Goal: Transaction & Acquisition: Purchase product/service

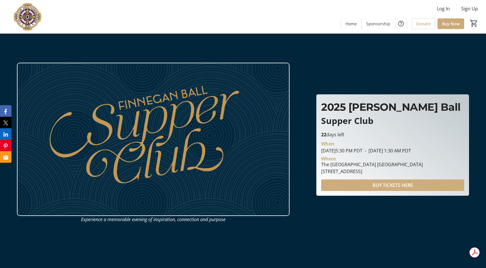
click at [378, 188] on span "BUY TICKETS HERE" at bounding box center [393, 185] width 41 height 7
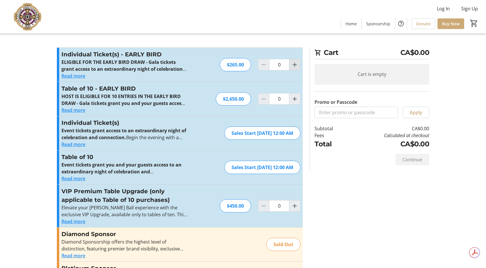
click at [295, 65] on mat-icon "Increment by one" at bounding box center [295, 64] width 7 height 7
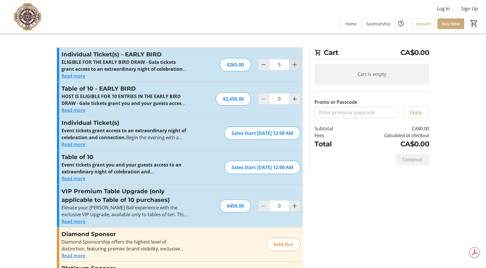
click at [295, 65] on mat-icon "Increment by one" at bounding box center [295, 64] width 7 height 7
type input "6"
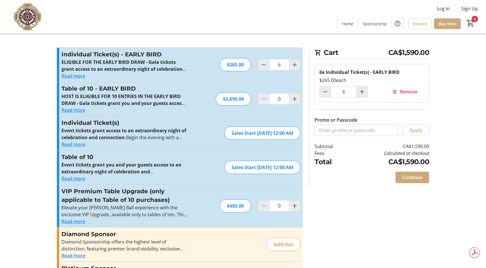
click at [459, 100] on tr-checkout-feature-upsell-ui "Cart CA$1,590.00 6x Individual Ticket(s) - EARLY BIRD $265.00 each 6 Remove Pro…" at bounding box center [243, 237] width 486 height 474
click at [410, 179] on span "Continue" at bounding box center [413, 177] width 20 height 7
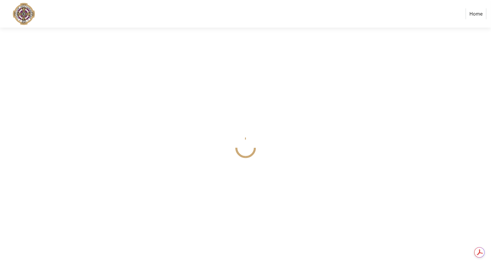
select select
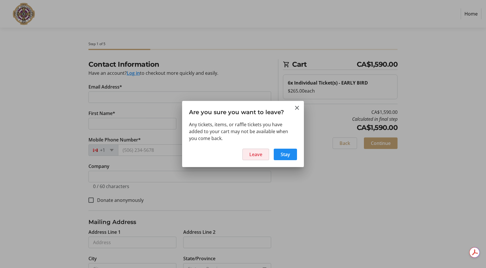
drag, startPoint x: 246, startPoint y: 148, endPoint x: 252, endPoint y: 151, distance: 6.6
click at [246, 148] on span at bounding box center [256, 154] width 26 height 14
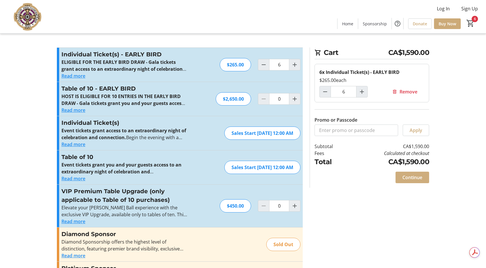
click at [415, 177] on span "Continue" at bounding box center [413, 177] width 20 height 7
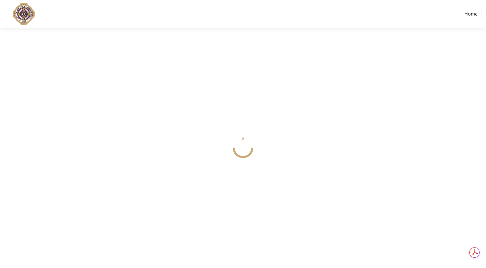
select select
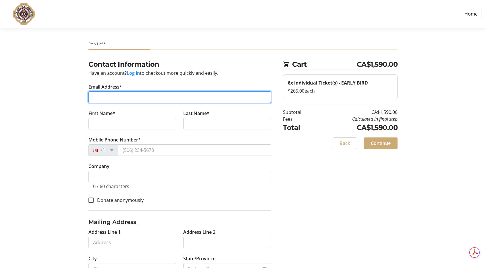
click at [104, 99] on input "Email Address*" at bounding box center [180, 97] width 183 height 12
type input "[EMAIL_ADDRESS][DOMAIN_NAME]"
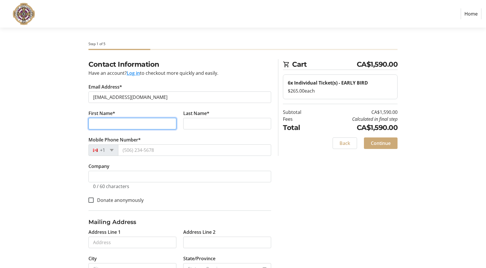
type input "[PERSON_NAME]"
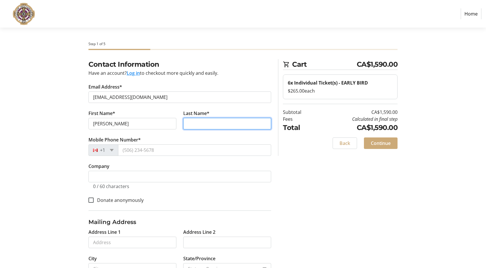
type input "Kattab"
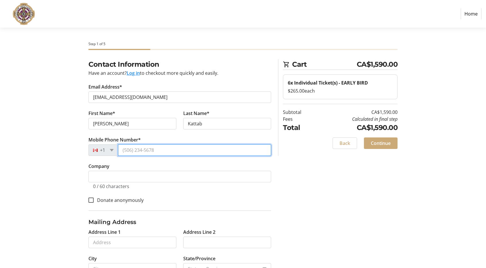
type input "[PHONE_NUMBER]"
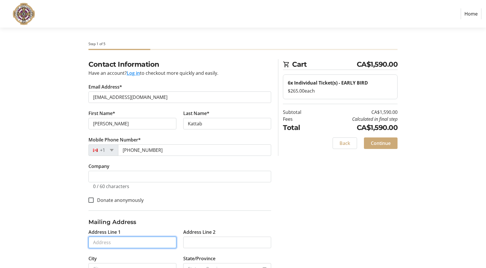
type input "[STREET_ADDRESS]"
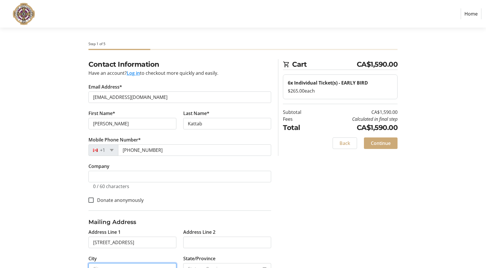
type input "[GEOGRAPHIC_DATA]"
type input "V4A 1H2"
select select "CA"
select select "BC"
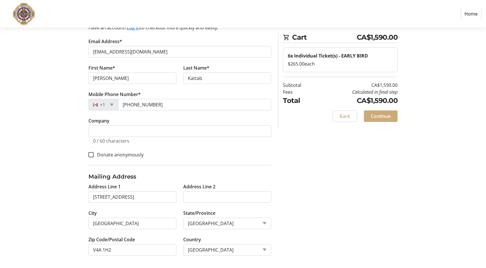
scroll to position [45, 0]
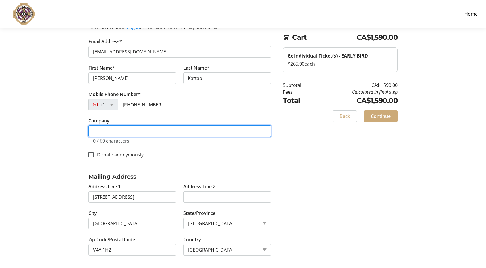
click at [128, 132] on input "Company" at bounding box center [180, 131] width 183 height 12
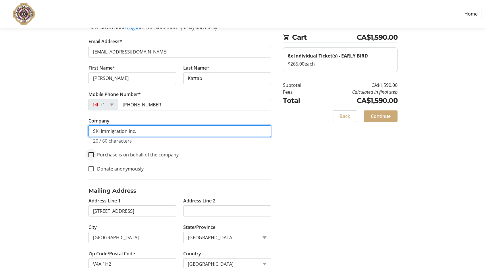
type input "SKI Immigration Inc."
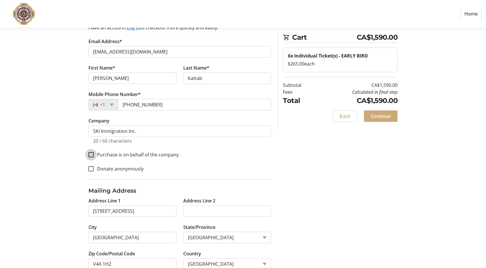
click at [91, 155] on input "Purchase is on behalf of the company" at bounding box center [91, 154] width 5 height 5
checkbox input "true"
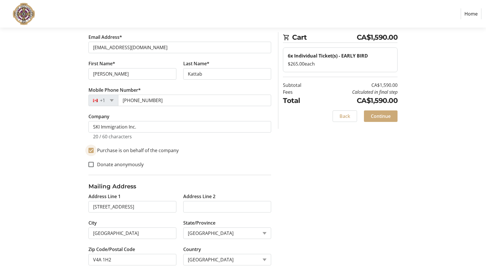
scroll to position [60, 0]
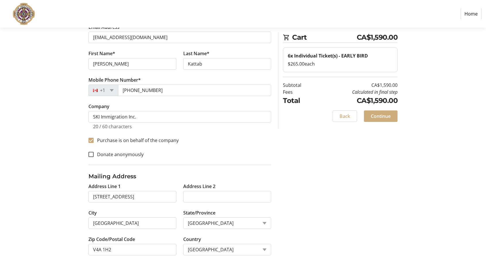
click at [389, 116] on span "Continue" at bounding box center [381, 116] width 20 height 7
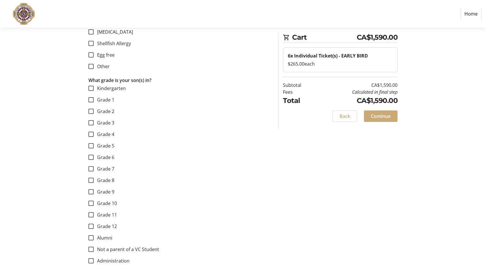
scroll to position [316, 0]
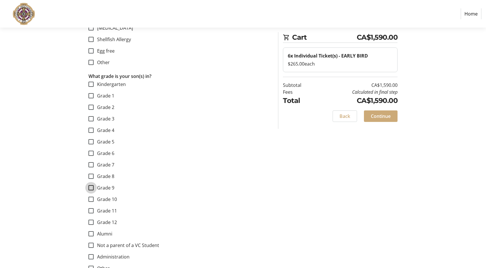
click at [92, 188] on input "Grade 9" at bounding box center [91, 187] width 5 height 5
checkbox input "true"
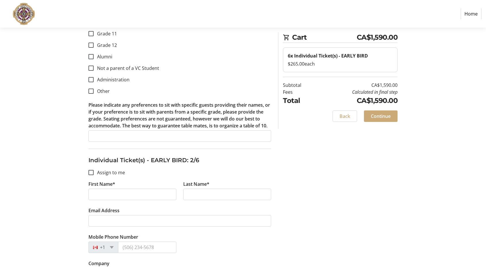
scroll to position [489, 0]
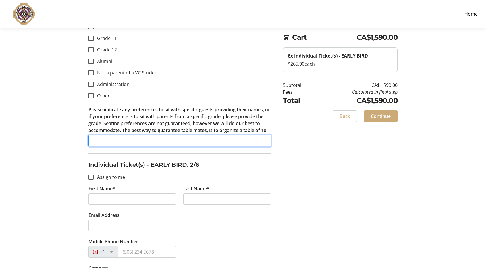
click at [158, 141] on input "Please indicate any preferences to sit with specific guests providing their nam…" at bounding box center [180, 141] width 183 height 12
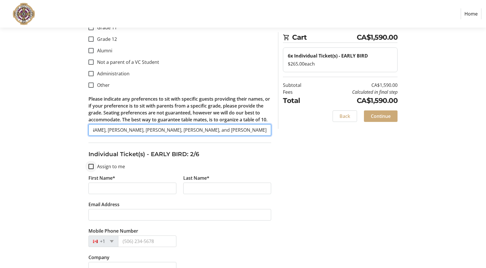
scroll to position [518, 0]
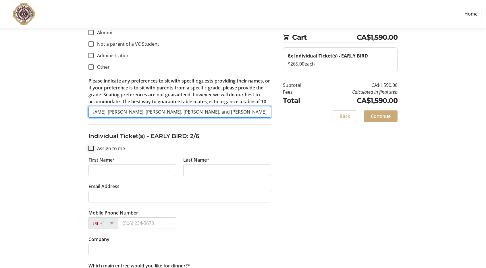
type input "[PERSON_NAME], [PERSON_NAME], [PERSON_NAME], [PERSON_NAME], and [PERSON_NAME]"
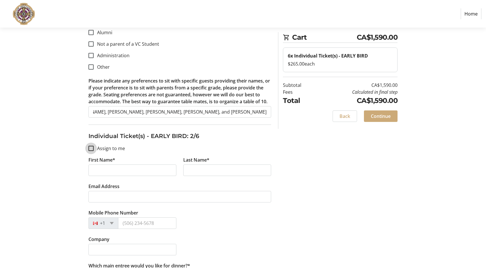
scroll to position [0, 0]
click at [93, 147] on input "Assign to me" at bounding box center [91, 148] width 5 height 5
checkbox input "true"
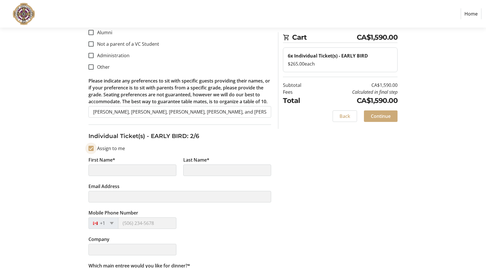
type input "[PERSON_NAME]"
type input "Kattab"
type input "[EMAIL_ADDRESS][DOMAIN_NAME]"
type input "[PHONE_NUMBER]"
type input "SKI Immigration Inc."
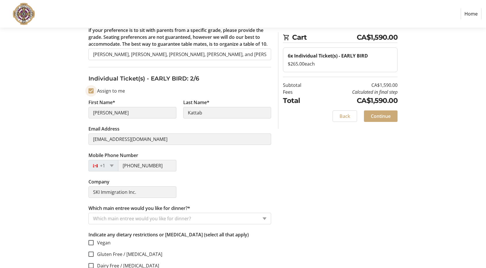
scroll to position [633, 0]
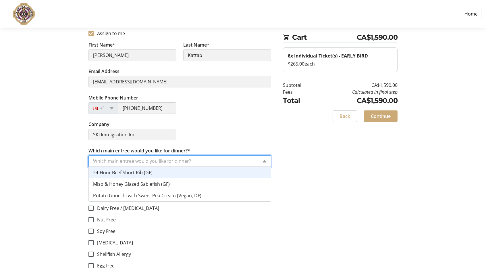
click at [143, 158] on input "Which main entree would you like for dinner?*" at bounding box center [175, 161] width 165 height 7
click at [174, 160] on input "Which main entree would you like for dinner?*" at bounding box center [175, 161] width 165 height 7
drag, startPoint x: 261, startPoint y: 158, endPoint x: 265, endPoint y: 158, distance: 3.2
click at [263, 158] on div "Which main entree would you like for dinner?" at bounding box center [180, 161] width 183 height 12
click at [266, 160] on span at bounding box center [265, 161] width 4 height 3
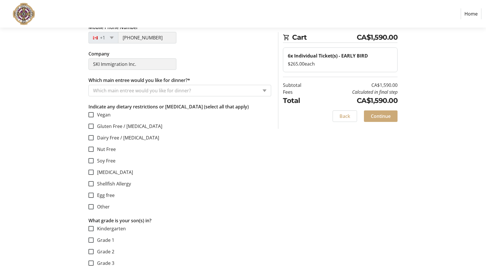
scroll to position [144, 0]
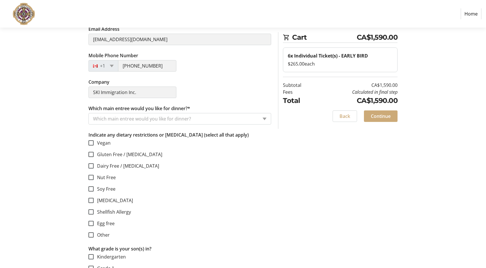
click at [189, 118] on input "Which main entree would you like for dinner?*" at bounding box center [175, 118] width 165 height 7
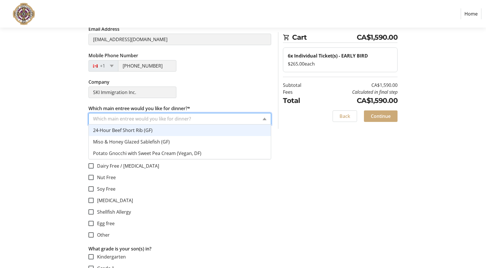
click at [158, 129] on div "24-Hour Beef Short Rib (GF)" at bounding box center [180, 130] width 182 height 12
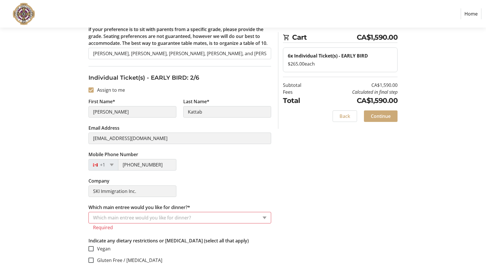
scroll to position [575, 0]
click at [91, 91] on input "Assign to me" at bounding box center [91, 90] width 5 height 5
checkbox input "false"
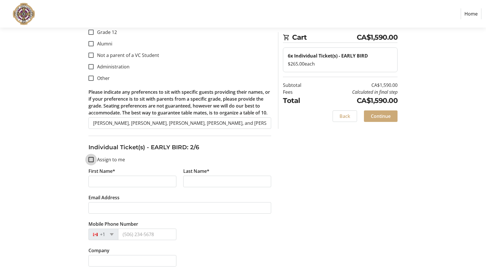
scroll to position [546, 0]
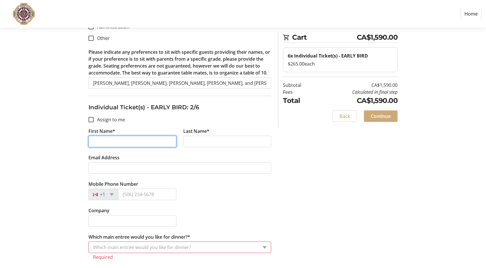
click at [110, 137] on input "First Name*" at bounding box center [133, 142] width 88 height 12
type input "[PERSON_NAME]"
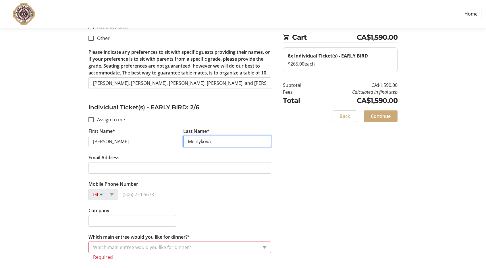
type input "Melnykova"
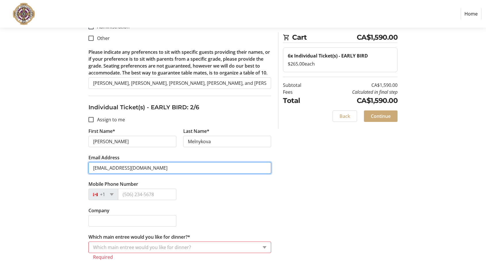
type input "[EMAIL_ADDRESS][DOMAIN_NAME]"
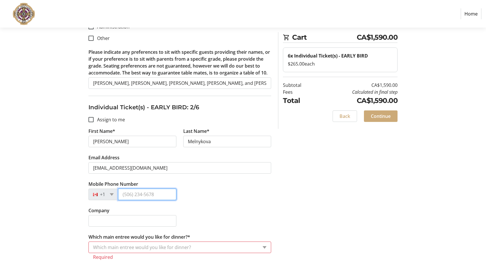
click at [138, 193] on input "Mobile Phone Number" at bounding box center [147, 195] width 58 height 12
type input "[PHONE_NUMBER]"
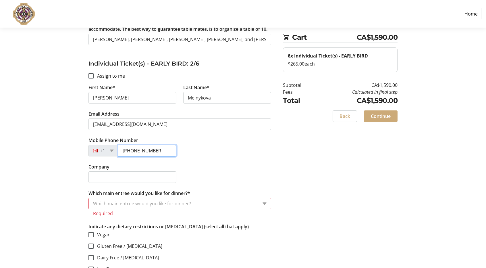
scroll to position [604, 0]
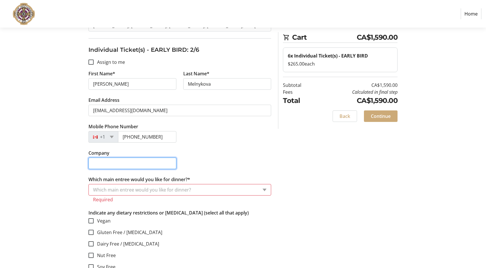
click at [136, 160] on input "Company" at bounding box center [133, 164] width 88 height 12
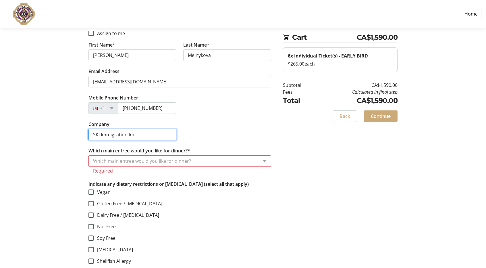
type input "SKI Immigration Inc."
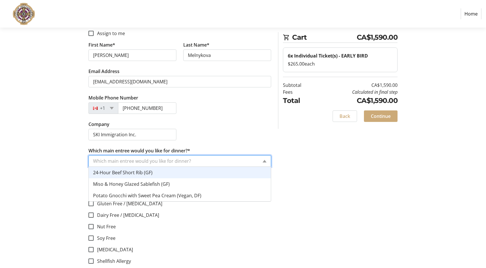
click at [260, 159] on div "Which main entree would you like for dinner?" at bounding box center [180, 161] width 183 height 12
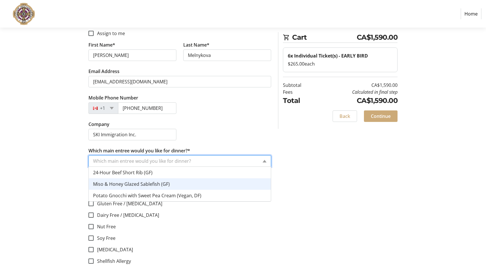
click at [170, 182] on div "Miso & Honey Glazed Sablefish (GF)" at bounding box center [180, 184] width 182 height 12
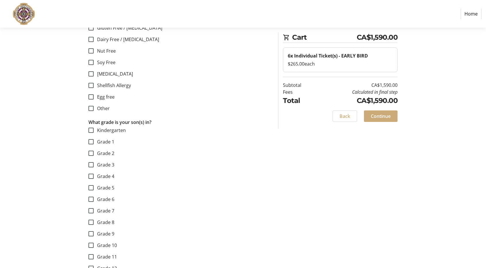
scroll to position [805, 0]
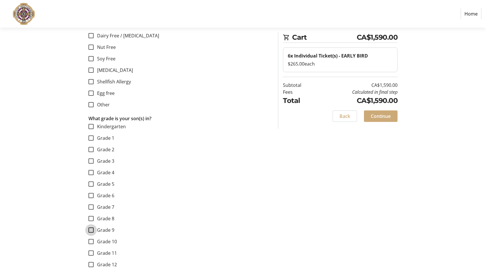
click at [91, 228] on input "Grade 9" at bounding box center [91, 229] width 5 height 5
checkbox input "true"
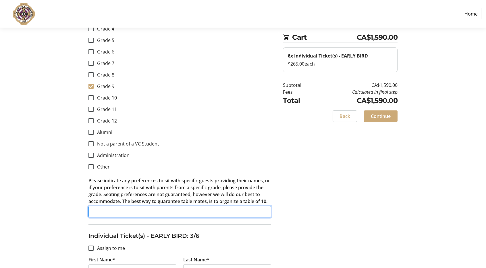
click at [122, 212] on input "Please indicate any preferences to sit with specific guests providing their nam…" at bounding box center [180, 212] width 183 height 12
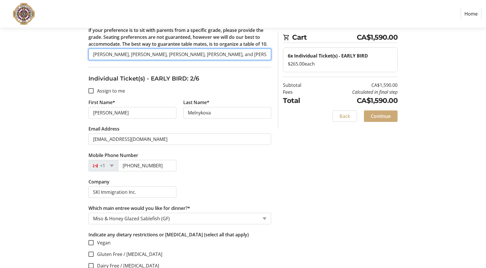
scroll to position [0, 36]
drag, startPoint x: 94, startPoint y: 53, endPoint x: 363, endPoint y: 56, distance: 269.4
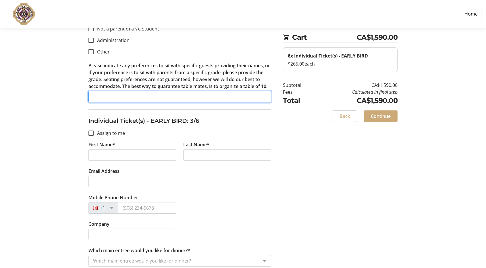
scroll to position [0, 0]
click at [126, 92] on input "Please indicate any preferences to sit with specific guests providing their nam…" at bounding box center [180, 97] width 183 height 12
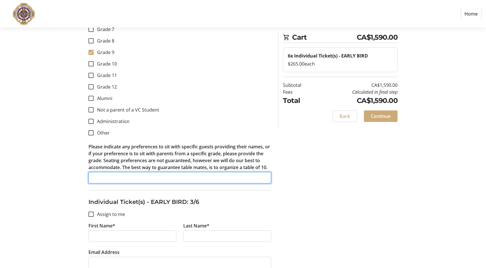
scroll to position [978, 0]
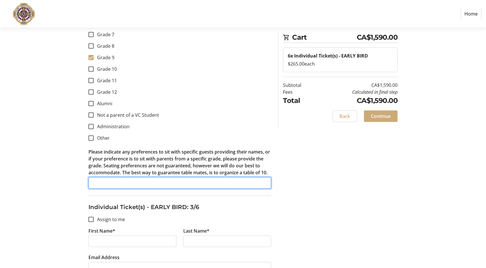
paste input "[PERSON_NAME], [PERSON_NAME], [PERSON_NAME], [PERSON_NAME], and [PERSON_NAME]"
drag, startPoint x: 109, startPoint y: 181, endPoint x: 98, endPoint y: 180, distance: 10.4
drag, startPoint x: 123, startPoint y: 179, endPoint x: 127, endPoint y: 181, distance: 3.7
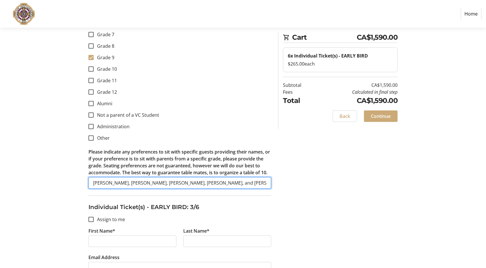
click at [123, 179] on input "[PERSON_NAME], [PERSON_NAME], [PERSON_NAME], [PERSON_NAME], and [PERSON_NAME]" at bounding box center [180, 183] width 183 height 12
drag, startPoint x: 135, startPoint y: 184, endPoint x: 140, endPoint y: 183, distance: 4.5
click at [136, 183] on input "[PERSON_NAME], [PERSON_NAME], [PERSON_NAME], [PERSON_NAME], and [PERSON_NAME]" at bounding box center [180, 183] width 183 height 12
click at [141, 181] on input "[PERSON_NAME], [PERSON_NAME], [PERSON_NAME], [PERSON_NAME], and [PERSON_NAME]" at bounding box center [180, 183] width 183 height 12
drag, startPoint x: 141, startPoint y: 181, endPoint x: 80, endPoint y: 173, distance: 61.8
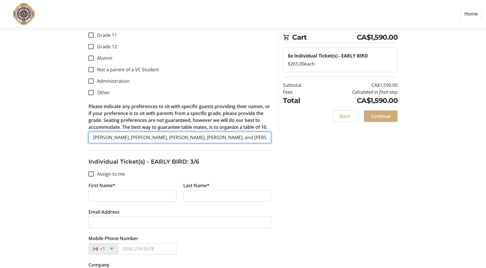
scroll to position [1064, 0]
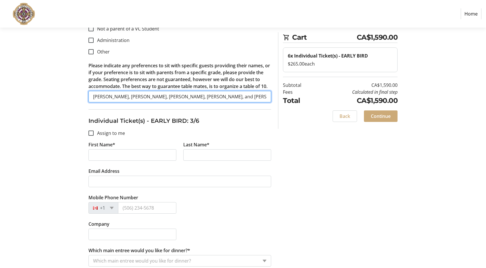
type input "[PERSON_NAME], [PERSON_NAME], [PERSON_NAME], [PERSON_NAME], and [PERSON_NAME]"
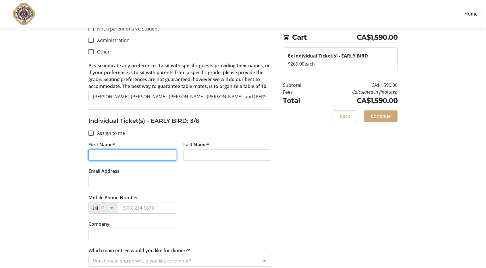
click at [113, 151] on input "First Name*" at bounding box center [133, 155] width 88 height 12
type input "[PERSON_NAME]"
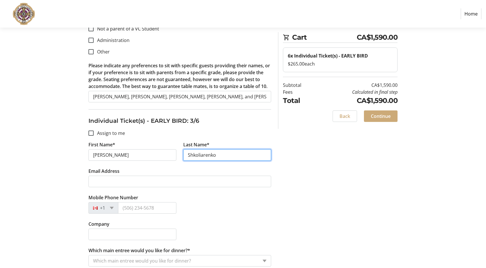
type input "Shkoliarenko"
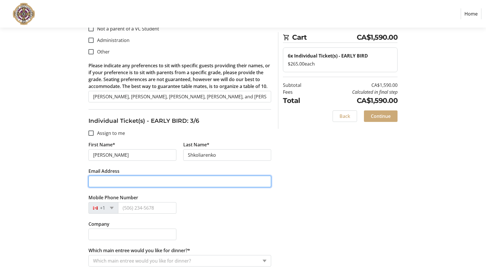
click at [104, 182] on input "Email Address" at bounding box center [180, 182] width 183 height 12
type input "[EMAIL_ADDRESS][DOMAIN_NAME]"
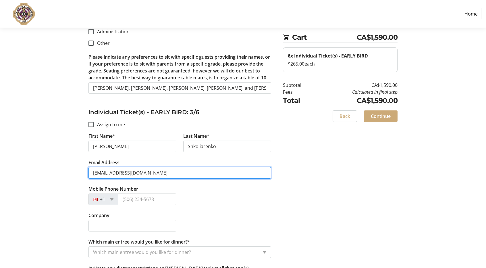
scroll to position [1093, 0]
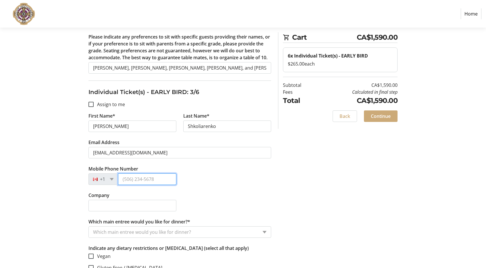
click at [144, 178] on input "Mobile Phone Number" at bounding box center [147, 179] width 58 height 12
type input "[PHONE_NUMBER]"
click at [129, 205] on input "Company" at bounding box center [133, 206] width 88 height 12
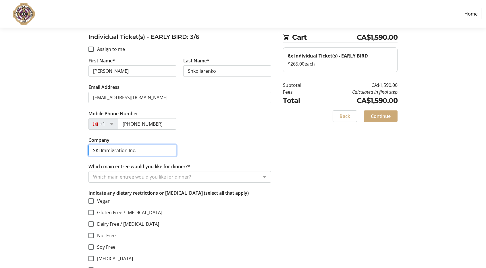
scroll to position [1150, 0]
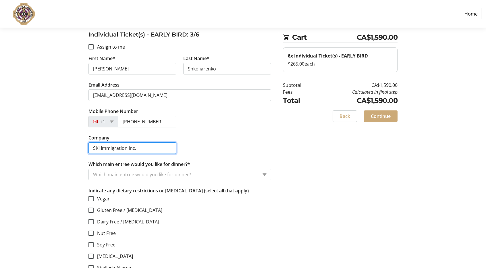
type input "SKI Immigration Inc."
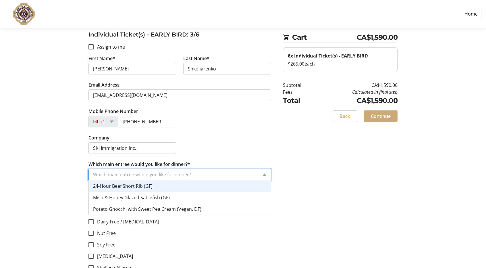
click at [168, 173] on input "Which main entree would you like for dinner?*" at bounding box center [175, 174] width 165 height 7
click at [162, 184] on div "24-Hour Beef Short Rib (GF)" at bounding box center [180, 186] width 182 height 12
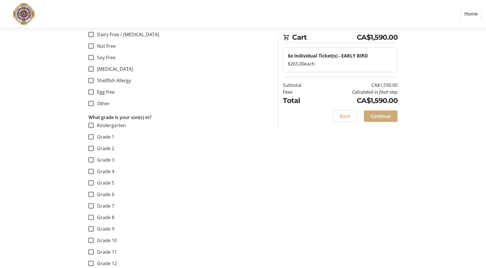
scroll to position [1351, 0]
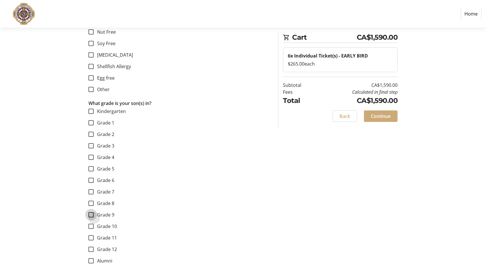
drag, startPoint x: 90, startPoint y: 210, endPoint x: 95, endPoint y: 210, distance: 5.2
click at [91, 212] on input "Grade 9" at bounding box center [91, 214] width 5 height 5
checkbox input "true"
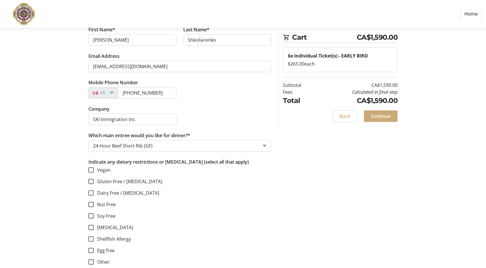
scroll to position [1064, 0]
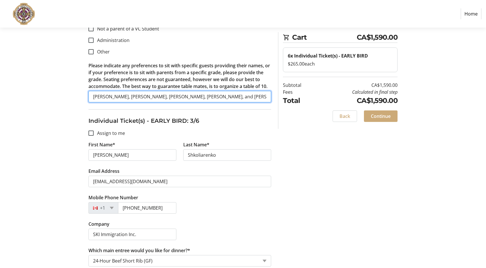
click at [176, 94] on input "[PERSON_NAME], [PERSON_NAME], [PERSON_NAME], [PERSON_NAME], and [PERSON_NAME]" at bounding box center [180, 97] width 183 height 12
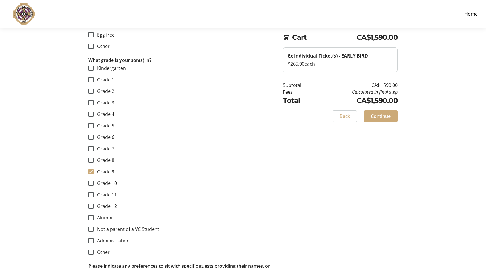
scroll to position [1466, 0]
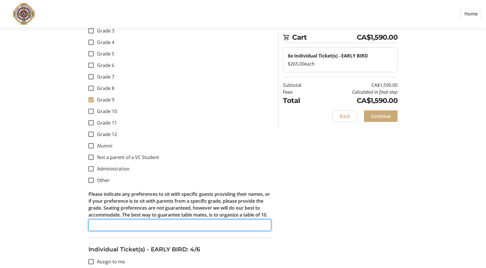
click at [141, 223] on input "Please indicate any preferences to sit with specific guests providing their nam…" at bounding box center [180, 225] width 183 height 12
paste input "[PERSON_NAME], [PERSON_NAME], [PERSON_NAME], [PERSON_NAME], and [PERSON_NAME]"
drag, startPoint x: 131, startPoint y: 223, endPoint x: 142, endPoint y: 223, distance: 11.2
click at [64, 222] on div "Assign Tickets Enter details for each attendee so that they receive their ticke…" at bounding box center [243, 212] width 380 height 3238
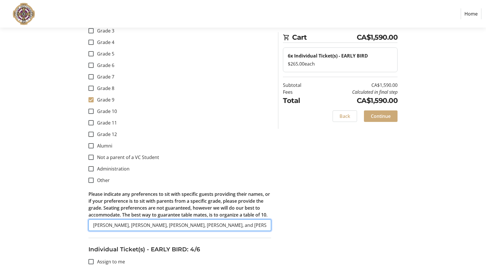
click at [159, 219] on input "[PERSON_NAME], [PERSON_NAME], [PERSON_NAME], [PERSON_NAME], and [PERSON_NAME]" at bounding box center [180, 225] width 183 height 12
click at [145, 222] on input "[PERSON_NAME], [PERSON_NAME], [PERSON_NAME], [PERSON_NAME], and [PERSON_NAME]" at bounding box center [180, 225] width 183 height 12
drag, startPoint x: 137, startPoint y: 223, endPoint x: 181, endPoint y: 222, distance: 44.3
click at [181, 222] on input "[PERSON_NAME], [PERSON_NAME], [PERSON_NAME], [PERSON_NAME], and [PERSON_NAME]" at bounding box center [180, 225] width 183 height 12
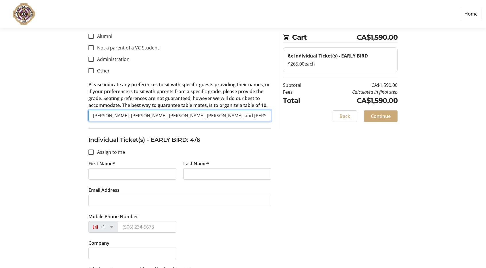
scroll to position [1581, 0]
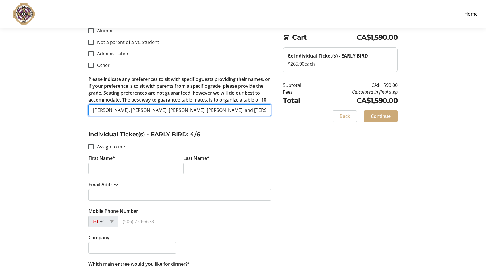
type input "[PERSON_NAME], [PERSON_NAME], [PERSON_NAME], [PERSON_NAME], and [PERSON_NAME]"
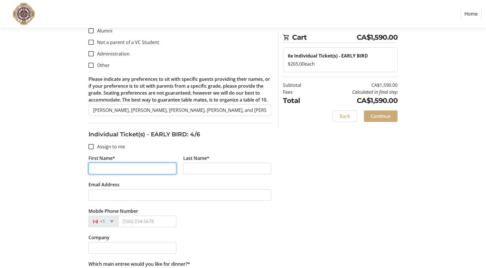
click at [136, 167] on input "First Name*" at bounding box center [133, 169] width 88 height 12
type input "[PERSON_NAME]"
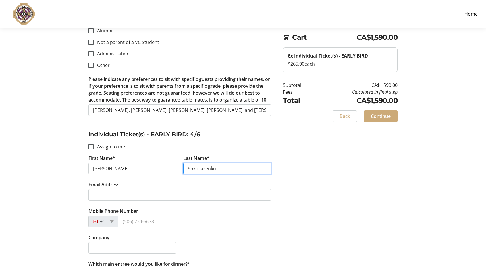
type input "Shkoliarenko"
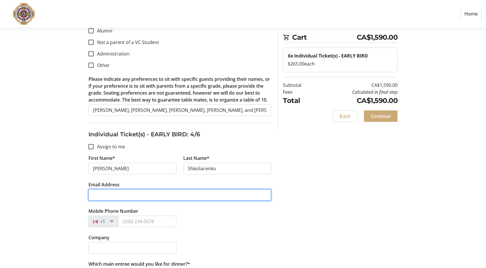
click at [126, 189] on input "Email Address" at bounding box center [180, 195] width 183 height 12
type input "[EMAIL_ADDRESS][DOMAIN_NAME]"
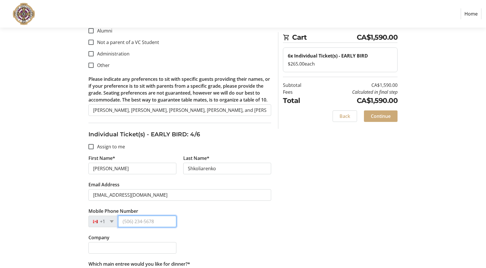
click at [135, 216] on input "Mobile Phone Number" at bounding box center [147, 222] width 58 height 12
type input "[PHONE_NUMBER]"
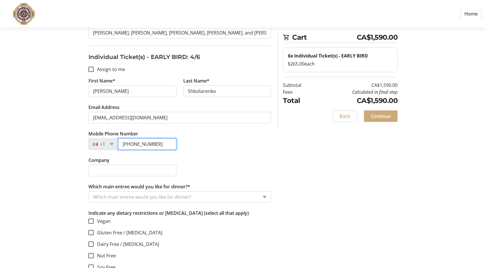
scroll to position [1668, 0]
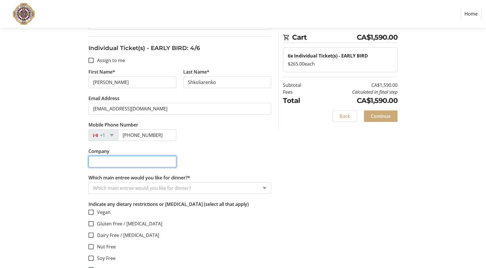
click at [114, 158] on input "Company" at bounding box center [133, 162] width 88 height 12
type input "SKI Immigration Inc."
click at [130, 186] on input "Which main entree would you like for dinner?*" at bounding box center [175, 188] width 165 height 7
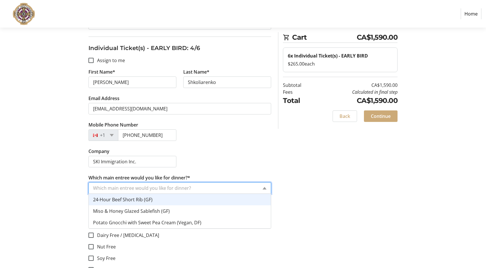
click at [199, 200] on div "24-Hour Beef Short Rib (GF)" at bounding box center [180, 200] width 182 height 12
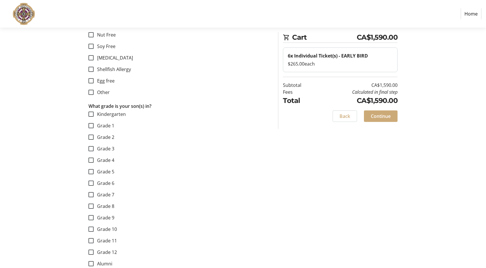
scroll to position [1898, 0]
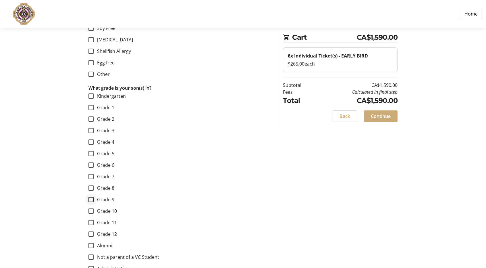
click at [93, 194] on div at bounding box center [91, 200] width 14 height 14
checkbox input "true"
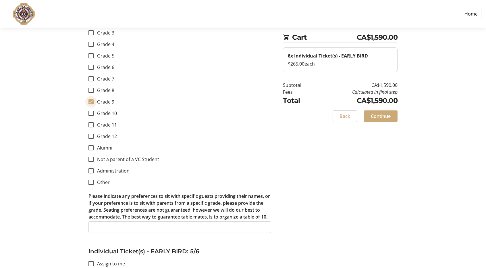
scroll to position [2013, 0]
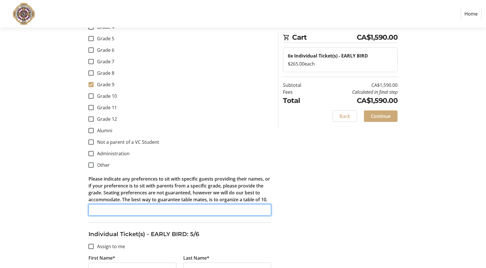
click at [136, 204] on input "Please indicate any preferences to sit with specific guests providing their nam…" at bounding box center [180, 210] width 183 height 12
paste input "[PERSON_NAME], [PERSON_NAME], [PERSON_NAME], [PERSON_NAME], and [PERSON_NAME]"
drag, startPoint x: 116, startPoint y: 206, endPoint x: 83, endPoint y: 208, distance: 32.5
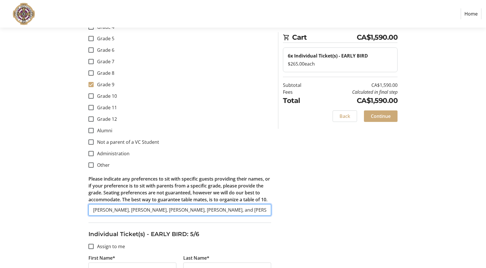
click at [170, 209] on input "[PERSON_NAME], [PERSON_NAME], [PERSON_NAME], [PERSON_NAME], and [PERSON_NAME]" at bounding box center [180, 210] width 183 height 12
click at [136, 208] on input "[PERSON_NAME], [PERSON_NAME], [PERSON_NAME], [PERSON_NAME], and [PERSON_NAME]" at bounding box center [180, 210] width 183 height 12
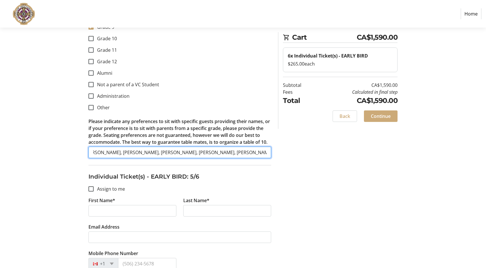
scroll to position [0, 80]
drag, startPoint x: 236, startPoint y: 150, endPoint x: 196, endPoint y: 150, distance: 40.8
click at [196, 150] on input "[PERSON_NAME], [PERSON_NAME], [PERSON_NAME], [PERSON_NAME], [PERSON_NAME], and …" at bounding box center [180, 153] width 183 height 12
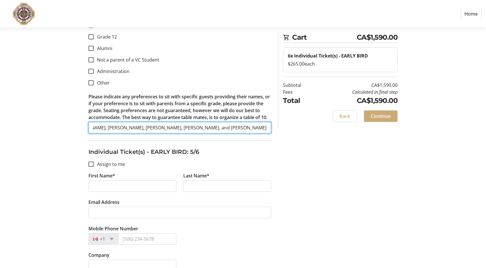
scroll to position [2099, 0]
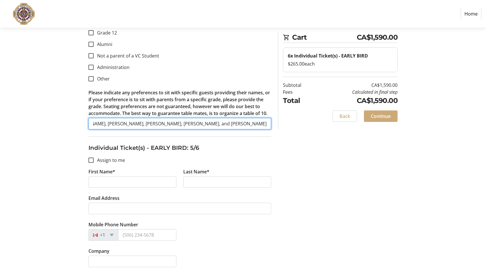
type input "[PERSON_NAME], [PERSON_NAME], [PERSON_NAME], [PERSON_NAME], and [PERSON_NAME]"
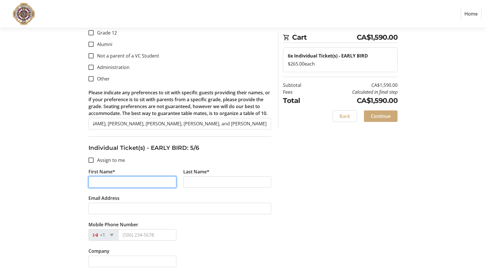
scroll to position [0, 0]
drag, startPoint x: 122, startPoint y: 177, endPoint x: 125, endPoint y: 181, distance: 5.1
click at [122, 177] on input "First Name*" at bounding box center [133, 182] width 88 height 12
type input "Amelie"
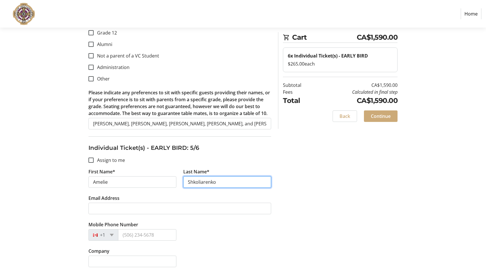
type input "Shkoliarenko"
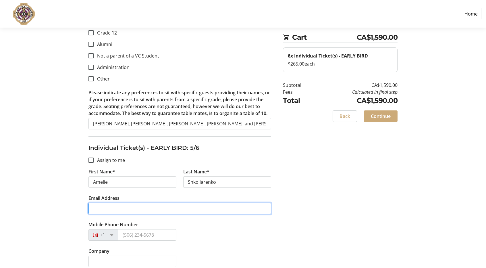
click at [127, 203] on input "Email Address" at bounding box center [180, 209] width 183 height 12
type input "[EMAIL_ADDRESS][DOMAIN_NAME]"
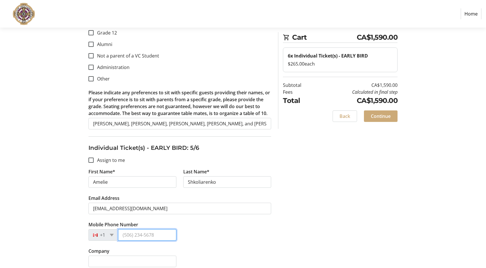
click at [133, 231] on input "Mobile Phone Number" at bounding box center [147, 235] width 58 height 12
type input "[PHONE_NUMBER]"
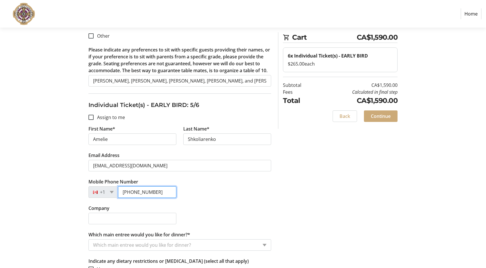
scroll to position [2185, 0]
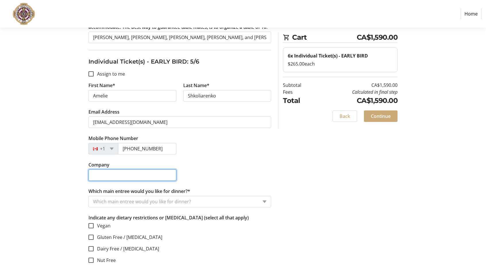
click at [128, 173] on input "Company" at bounding box center [133, 175] width 88 height 12
type input "SKI Immigration Inc."
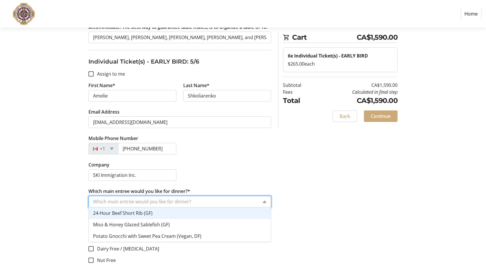
click at [168, 198] on input "Which main entree would you like for dinner?*" at bounding box center [175, 201] width 165 height 7
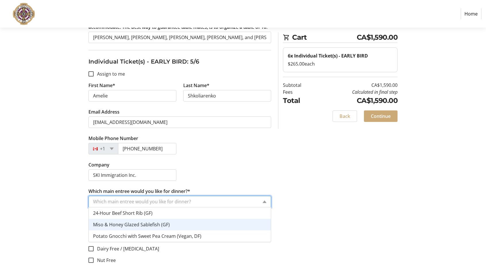
click at [171, 219] on div "Miso & Honey Glazed Sablefish (GF)" at bounding box center [180, 225] width 182 height 12
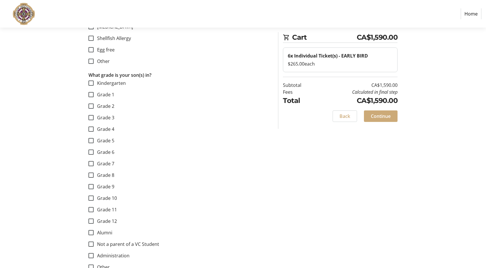
scroll to position [2444, 0]
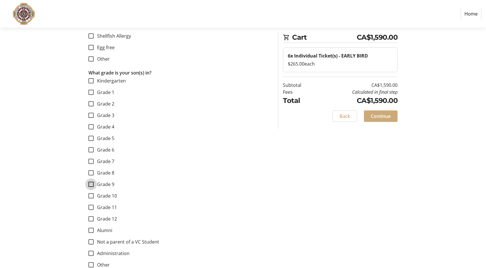
click at [91, 182] on input "Grade 9" at bounding box center [91, 184] width 5 height 5
checkbox input "true"
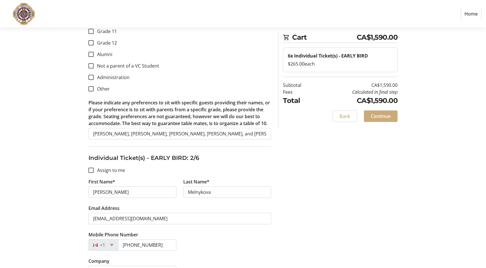
scroll to position [508, 0]
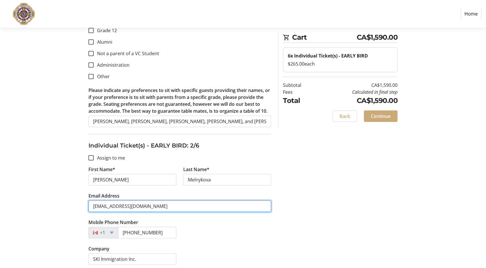
drag, startPoint x: 167, startPoint y: 205, endPoint x: 64, endPoint y: 197, distance: 103.2
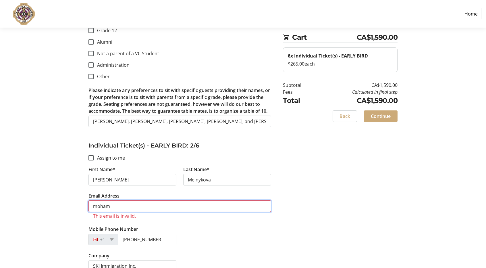
type input "[EMAIL_ADDRESS][DOMAIN_NAME]"
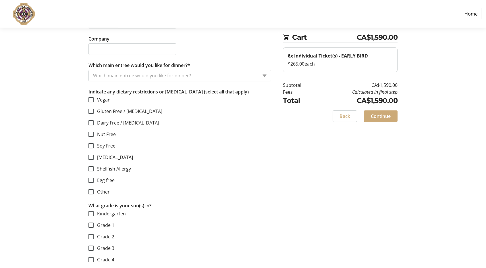
scroll to position [2837, 0]
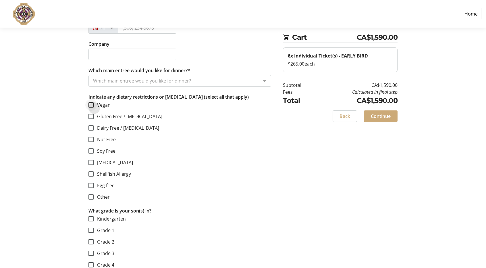
click at [94, 101] on div at bounding box center [91, 105] width 14 height 14
checkbox input "true"
click at [170, 81] on ng-select "Which main entree would you like for dinner?" at bounding box center [180, 81] width 183 height 12
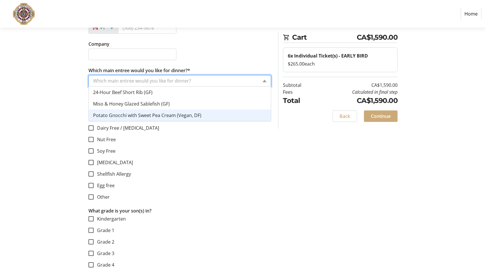
click at [157, 112] on span "Potato Gnocchi with Sweet Pea Cream (Vegan, DF)" at bounding box center [147, 115] width 108 height 6
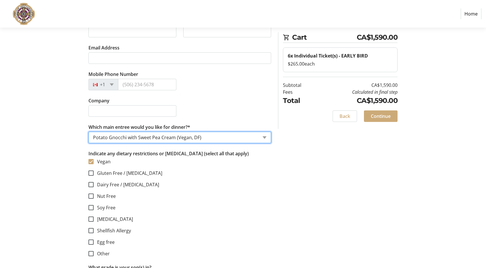
scroll to position [2779, 0]
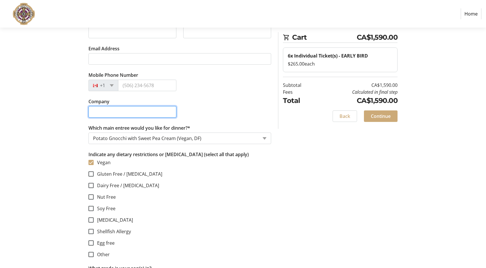
click at [112, 109] on input "Company" at bounding box center [133, 112] width 88 height 12
type input "SKI Immigration Inc."
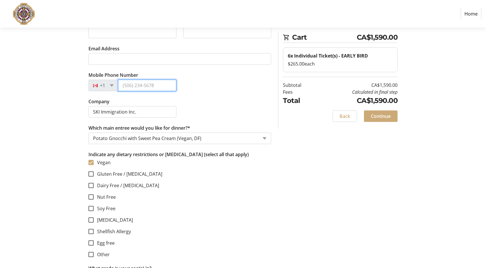
click at [170, 86] on input "Mobile Phone Number" at bounding box center [147, 86] width 58 height 12
type input "[PHONE_NUMBER]"
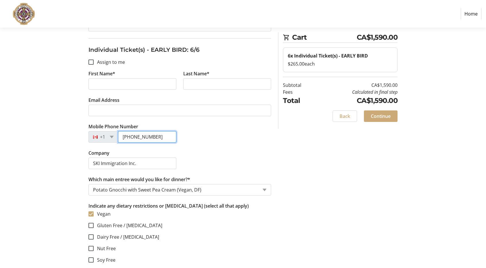
scroll to position [2708, 0]
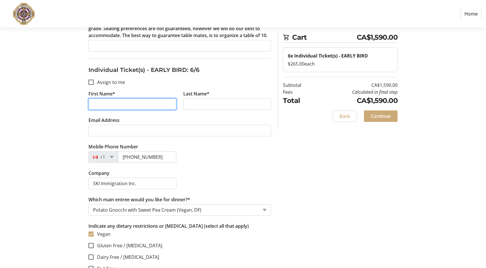
click at [115, 100] on input "First Name*" at bounding box center [133, 104] width 88 height 12
click at [141, 99] on input "Abriel" at bounding box center [133, 104] width 88 height 12
drag, startPoint x: 142, startPoint y: 101, endPoint x: 56, endPoint y: 92, distance: 86.7
paste input "le [PERSON_NAME]"
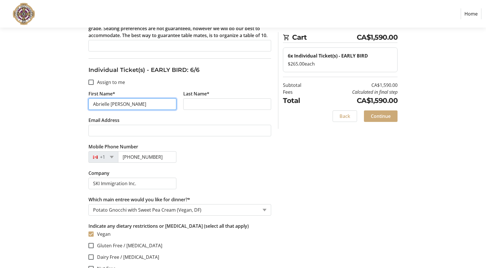
click at [144, 99] on input "Abrielle [PERSON_NAME]" at bounding box center [133, 104] width 88 height 12
type input "[PERSON_NAME]"
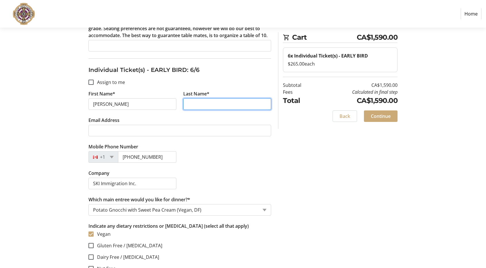
click at [205, 101] on input "Last Name*" at bounding box center [227, 104] width 88 height 12
paste input "[PERSON_NAME]"
type input "[PERSON_NAME]"
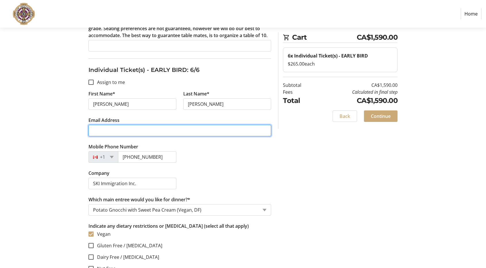
click at [136, 125] on input "Email Address" at bounding box center [180, 131] width 183 height 12
type input "[EMAIL_ADDRESS][DOMAIN_NAME]"
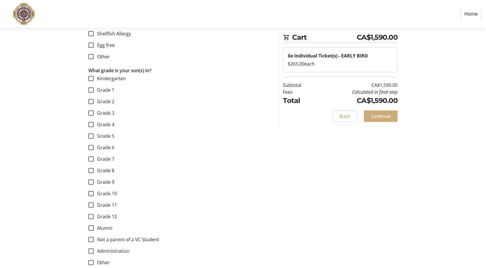
scroll to position [2995, 0]
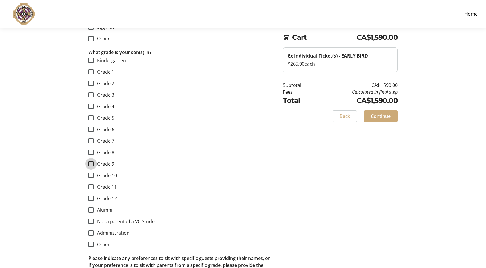
click at [93, 161] on input "Grade 9" at bounding box center [91, 163] width 5 height 5
checkbox input "true"
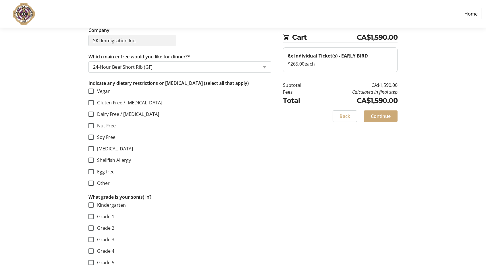
scroll to position [0, 0]
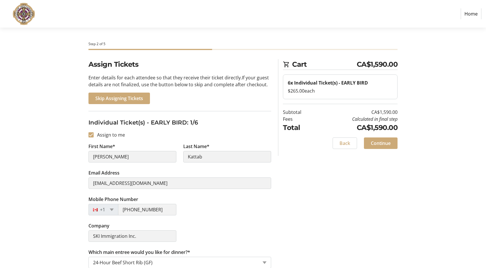
drag, startPoint x: 220, startPoint y: 164, endPoint x: 220, endPoint y: 68, distance: 96.0
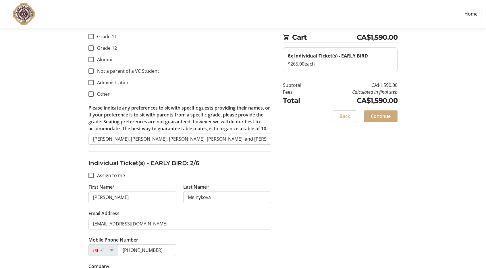
scroll to position [518, 0]
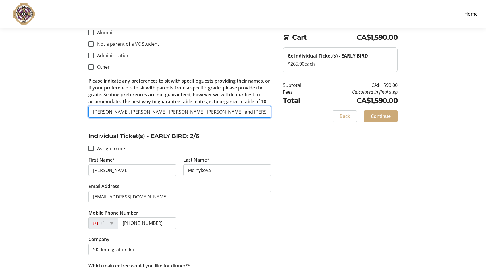
click at [246, 112] on input "[PERSON_NAME], [PERSON_NAME], [PERSON_NAME], [PERSON_NAME], and [PERSON_NAME]" at bounding box center [180, 112] width 183 height 12
drag, startPoint x: 248, startPoint y: 109, endPoint x: 291, endPoint y: 108, distance: 42.8
click at [262, 108] on input "[PERSON_NAME], [PERSON_NAME], [PERSON_NAME], [PERSON_NAME], and [PERSON_NAME]" at bounding box center [180, 112] width 183 height 12
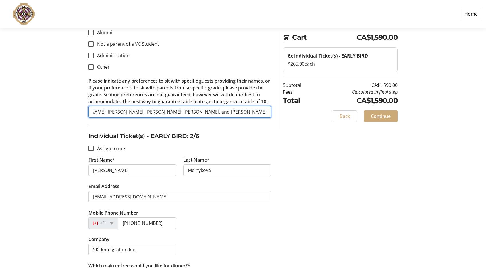
drag, startPoint x: 254, startPoint y: 110, endPoint x: 275, endPoint y: 113, distance: 21.2
paste input "[PERSON_NAME]"
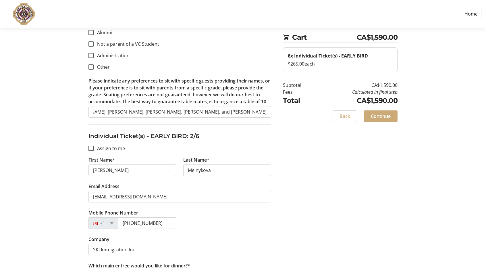
scroll to position [0, 0]
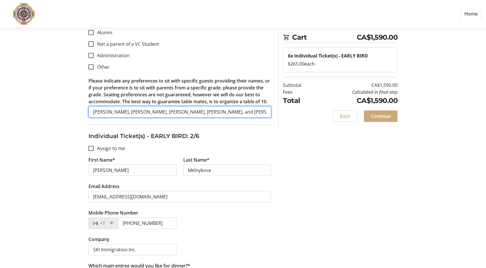
click at [267, 114] on input "[PERSON_NAME], [PERSON_NAME], [PERSON_NAME], [PERSON_NAME], and [PERSON_NAME]" at bounding box center [180, 112] width 183 height 12
drag, startPoint x: 263, startPoint y: 110, endPoint x: 300, endPoint y: 110, distance: 36.2
click at [255, 111] on input "[PERSON_NAME], [PERSON_NAME], [PERSON_NAME], [PERSON_NAME], and [PERSON_NAME]" at bounding box center [180, 112] width 183 height 12
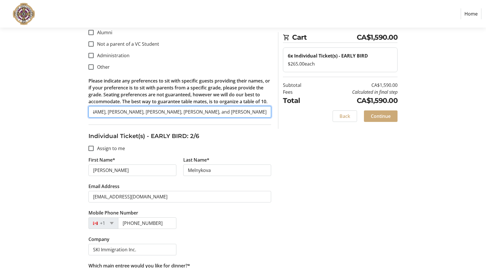
click at [252, 110] on input "[PERSON_NAME], [PERSON_NAME], [PERSON_NAME], [PERSON_NAME], and [PERSON_NAME]" at bounding box center [180, 112] width 183 height 12
drag, startPoint x: 253, startPoint y: 111, endPoint x: 283, endPoint y: 111, distance: 29.9
paste input "le [PERSON_NAME]"
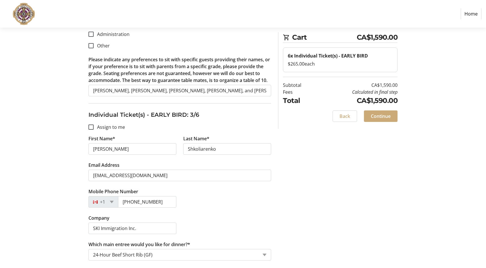
scroll to position [1093, 0]
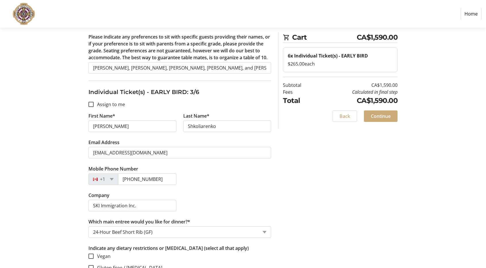
type input "[PERSON_NAME], [PERSON_NAME], [PERSON_NAME], [PERSON_NAME], and [PERSON_NAME] […"
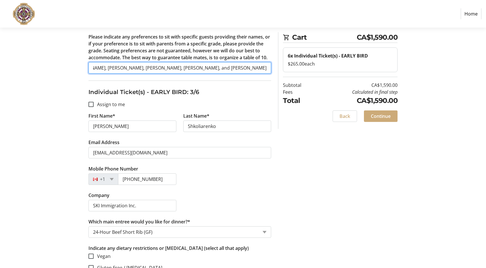
drag, startPoint x: 240, startPoint y: 69, endPoint x: 312, endPoint y: 69, distance: 72.7
click at [258, 66] on input "[PERSON_NAME], [PERSON_NAME], [PERSON_NAME], [PERSON_NAME], and [PERSON_NAME]" at bounding box center [180, 68] width 183 height 12
click at [253, 65] on input "[PERSON_NAME], [PERSON_NAME], [PERSON_NAME], [PERSON_NAME], and [PERSON_NAME]" at bounding box center [180, 68] width 183 height 12
drag, startPoint x: 253, startPoint y: 66, endPoint x: 298, endPoint y: 66, distance: 44.6
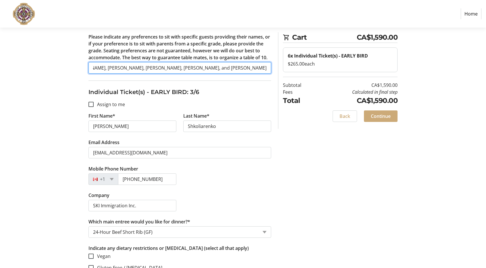
paste input "le [PERSON_NAME]"
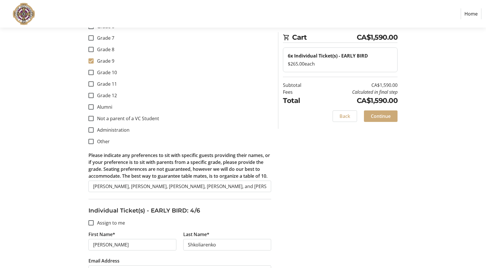
scroll to position [1581, 0]
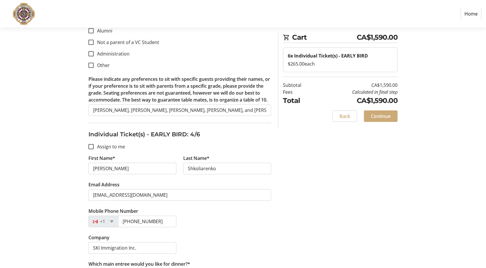
type input "[PERSON_NAME], [PERSON_NAME], [PERSON_NAME], [PERSON_NAME], and [PERSON_NAME] […"
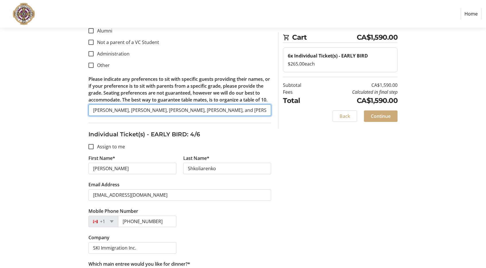
click at [240, 108] on input "[PERSON_NAME], [PERSON_NAME], [PERSON_NAME], [PERSON_NAME], and [PERSON_NAME]" at bounding box center [180, 110] width 183 height 12
drag, startPoint x: 242, startPoint y: 108, endPoint x: 302, endPoint y: 108, distance: 60.1
click at [302, 108] on div "Assign Tickets Enter details for each attendee so that they receive their ticke…" at bounding box center [243, 97] width 380 height 3238
click at [258, 108] on input "[PERSON_NAME], [PERSON_NAME], [PERSON_NAME], [PERSON_NAME], and [PERSON_NAME]" at bounding box center [180, 110] width 183 height 12
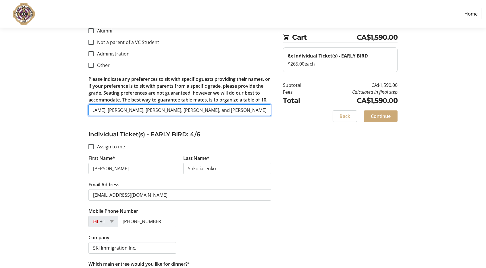
drag, startPoint x: 253, startPoint y: 108, endPoint x: 284, endPoint y: 109, distance: 31.4
click at [284, 108] on div "Assign Tickets Enter details for each attendee so that they receive their ticke…" at bounding box center [243, 97] width 380 height 3238
paste input "le [PERSON_NAME]"
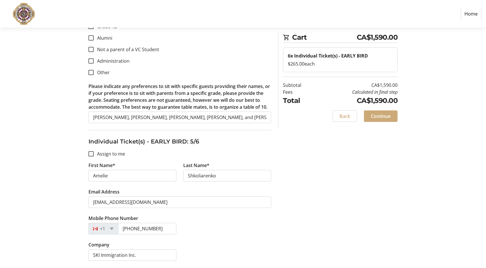
scroll to position [2128, 0]
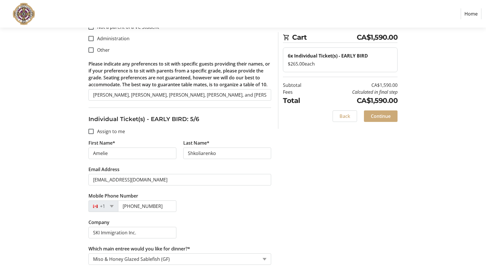
type input "[PERSON_NAME], [PERSON_NAME], [PERSON_NAME], [PERSON_NAME], and [PERSON_NAME] […"
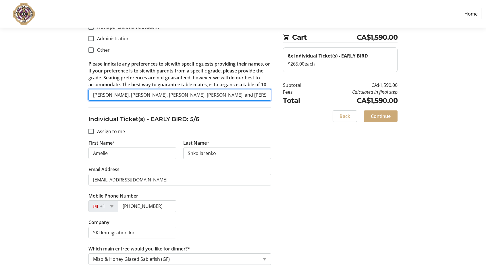
scroll to position [0, 0]
click at [255, 93] on input "[PERSON_NAME], [PERSON_NAME], [PERSON_NAME], [PERSON_NAME], and [PERSON_NAME]" at bounding box center [180, 95] width 183 height 12
drag, startPoint x: 272, startPoint y: 91, endPoint x: 287, endPoint y: 91, distance: 14.7
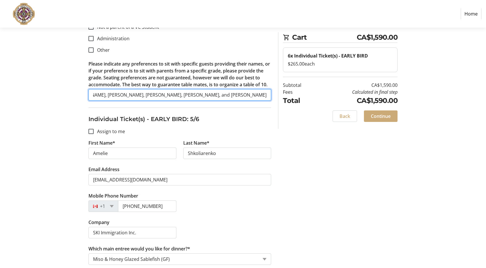
click at [257, 91] on input "[PERSON_NAME], [PERSON_NAME], [PERSON_NAME], [PERSON_NAME], and [PERSON_NAME]" at bounding box center [180, 95] width 183 height 12
drag, startPoint x: 254, startPoint y: 91, endPoint x: 298, endPoint y: 93, distance: 44.9
paste input "le [PERSON_NAME]"
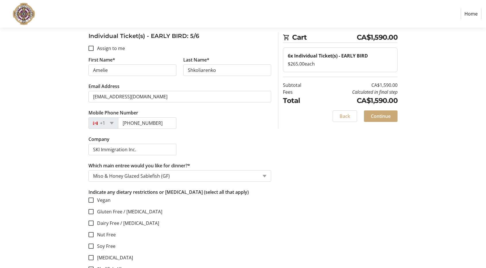
scroll to position [2133, 0]
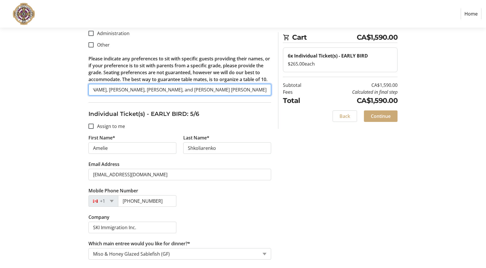
click at [235, 89] on input "[PERSON_NAME], [PERSON_NAME], [PERSON_NAME], [PERSON_NAME], and [PERSON_NAME] […" at bounding box center [180, 90] width 183 height 12
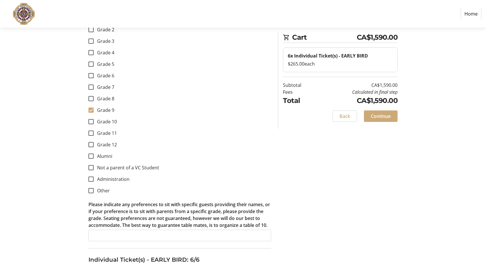
scroll to position [2564, 0]
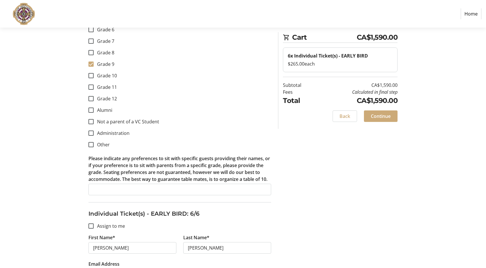
type input "[PERSON_NAME], [PERSON_NAME], [PERSON_NAME], [PERSON_NAME], and [PERSON_NAME] […"
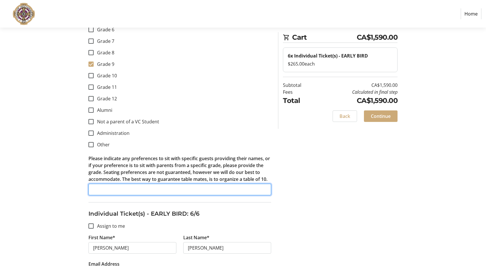
scroll to position [0, 0]
click at [179, 184] on input "Please indicate any preferences to sit with specific guests providing their nam…" at bounding box center [180, 190] width 183 height 12
paste input "[PERSON_NAME], [PERSON_NAME], [PERSON_NAME], [PERSON_NAME], and [PERSON_NAME] […"
drag, startPoint x: 126, startPoint y: 188, endPoint x: 81, endPoint y: 185, distance: 45.2
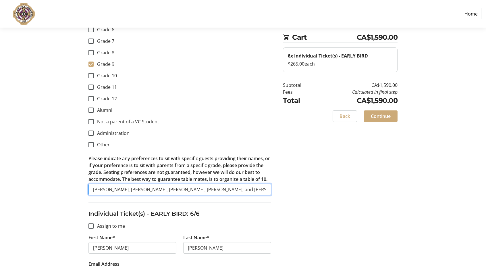
click at [163, 186] on input "[PERSON_NAME], [PERSON_NAME], [PERSON_NAME], [PERSON_NAME], and [PERSON_NAME] […" at bounding box center [180, 190] width 183 height 12
click at [245, 186] on input "[PERSON_NAME], [PERSON_NAME], [PERSON_NAME], [PERSON_NAME], and [PERSON_NAME] […" at bounding box center [180, 190] width 183 height 12
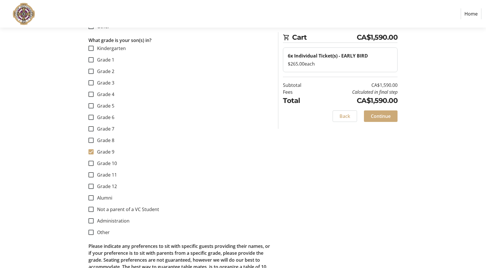
scroll to position [3024, 0]
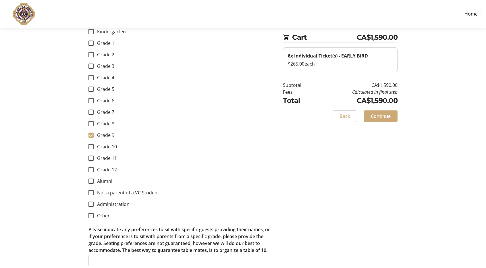
type input "[PERSON_NAME], [PERSON_NAME], [PERSON_NAME], [PERSON_NAME], and [PERSON_NAME]"
click at [151, 255] on input "Please indicate any preferences to sit with specific guests providing their nam…" at bounding box center [180, 261] width 183 height 12
paste input "[PERSON_NAME], [PERSON_NAME], [PERSON_NAME], [PERSON_NAME], and [PERSON_NAME]"
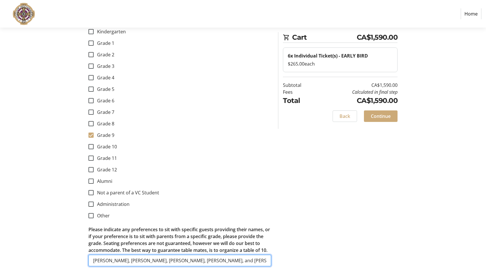
scroll to position [0, 79]
click at [234, 255] on input "[PERSON_NAME], [PERSON_NAME], [PERSON_NAME], [PERSON_NAME], and [PERSON_NAME]" at bounding box center [180, 261] width 183 height 12
drag, startPoint x: 208, startPoint y: 255, endPoint x: 310, endPoint y: 255, distance: 102.4
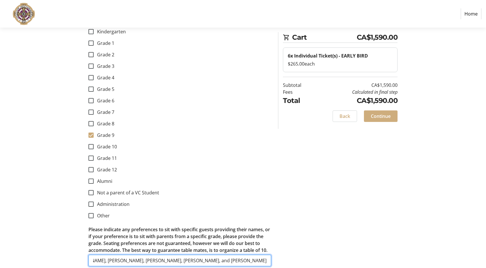
type input "[PERSON_NAME], [PERSON_NAME], [PERSON_NAME], [PERSON_NAME], and [PERSON_NAME]"
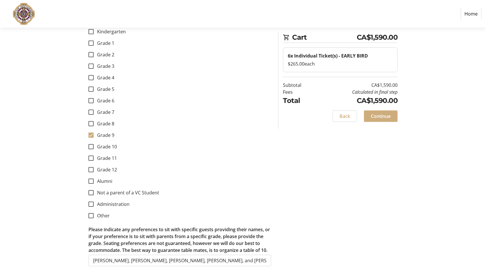
click at [383, 114] on span "Continue" at bounding box center [381, 116] width 20 height 7
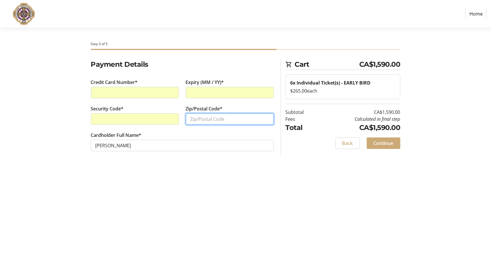
click at [228, 115] on input "Zip/Postal Code*" at bounding box center [230, 119] width 88 height 12
type input "V4A 1H2"
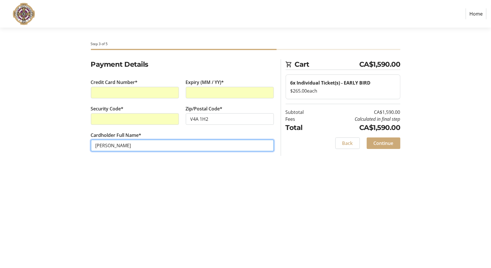
drag, startPoint x: 159, startPoint y: 145, endPoint x: 66, endPoint y: 144, distance: 93.5
click at [66, 144] on div "Payment Details Credit Card Number* Expiry (MM / YY)* Security Code* Zip/Postal…" at bounding box center [246, 112] width 380 height 106
type input "[PERSON_NAME]"
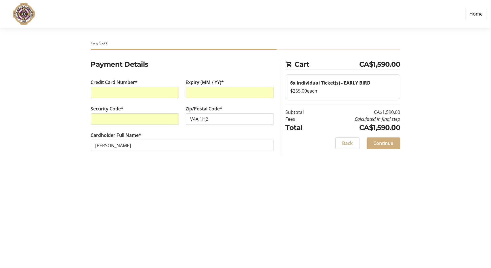
click at [383, 144] on span "Continue" at bounding box center [383, 143] width 20 height 7
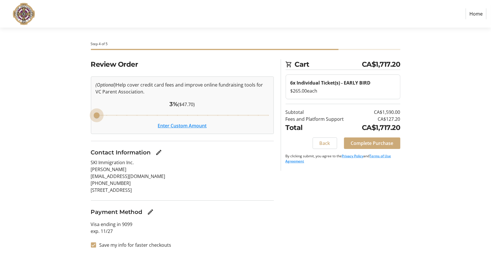
drag, startPoint x: 148, startPoint y: 113, endPoint x: 89, endPoint y: 114, distance: 58.7
click at [90, 114] on input "Cover fees percentage" at bounding box center [182, 115] width 185 height 13
drag, startPoint x: 98, startPoint y: 114, endPoint x: 103, endPoint y: 116, distance: 5.7
click at [103, 116] on input "Cover fees percentage" at bounding box center [182, 115] width 185 height 13
drag, startPoint x: 105, startPoint y: 114, endPoint x: 70, endPoint y: 112, distance: 35.7
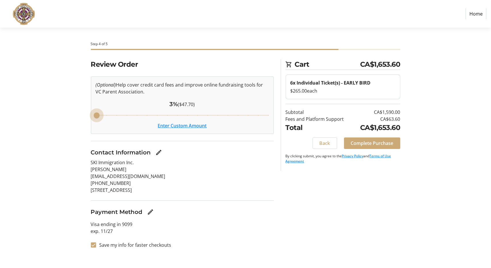
click at [90, 112] on input "Cover fees percentage" at bounding box center [182, 115] width 185 height 13
drag, startPoint x: 98, startPoint y: 115, endPoint x: 104, endPoint y: 116, distance: 5.6
click at [104, 116] on input "Cover fees percentage" at bounding box center [182, 115] width 185 height 13
drag, startPoint x: 109, startPoint y: 114, endPoint x: 281, endPoint y: 121, distance: 172.4
click at [275, 121] on input "Cover fees percentage" at bounding box center [182, 115] width 185 height 13
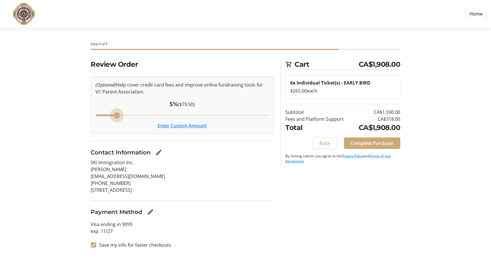
drag, startPoint x: 267, startPoint y: 113, endPoint x: 120, endPoint y: 113, distance: 146.6
click at [120, 113] on input "Cover fees percentage" at bounding box center [182, 115] width 185 height 13
drag, startPoint x: 116, startPoint y: 115, endPoint x: 22, endPoint y: 122, distance: 94.8
type input "3"
click at [90, 119] on input "Cover fees percentage" at bounding box center [182, 115] width 185 height 13
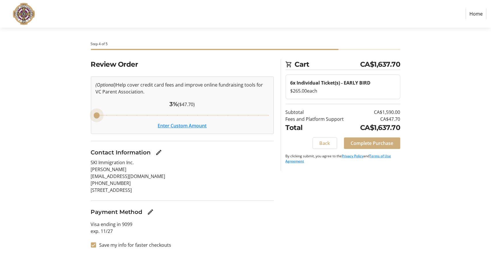
click at [366, 145] on span "Complete Purchase" at bounding box center [372, 143] width 43 height 7
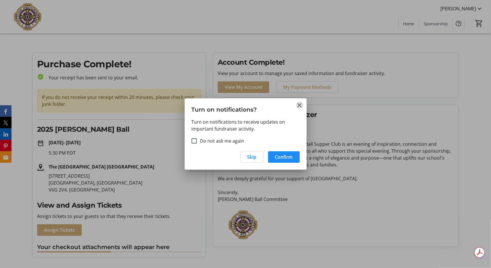
click at [300, 104] on mat-icon "Close" at bounding box center [299, 105] width 7 height 7
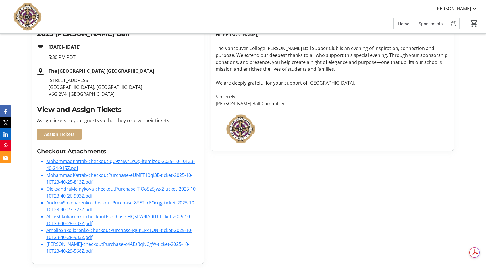
click at [85, 161] on link "MohammadKattab-checkout-qC9zNwrLYOq-itemized-2025-10-10T23-40-24-915Z.pdf" at bounding box center [120, 164] width 149 height 13
click at [90, 175] on link "MohammadKattab-checkoutPurchase-eUMFT10qI3E-ticket-2025-10-10T23-40-25-813Z.pdf" at bounding box center [119, 178] width 146 height 13
click at [83, 188] on link "OleksandraMelnykova-checkoutPurchase-TlOoSz5Jwx2-ticket-2025-10-10T23-40-26-993…" at bounding box center [121, 192] width 151 height 13
click at [80, 202] on link "AndrewShkoliarenko-checkoutPurchase-8YETLr6Ocqg-ticket-2025-10-10T23-40-27-723Z…" at bounding box center [121, 206] width 150 height 13
click at [75, 215] on link "AliceShkoliarenko-checkoutPurchase-HQSLW4lAdtD-ticket-2025-10-10T23-40-28-332Z.…" at bounding box center [118, 219] width 145 height 13
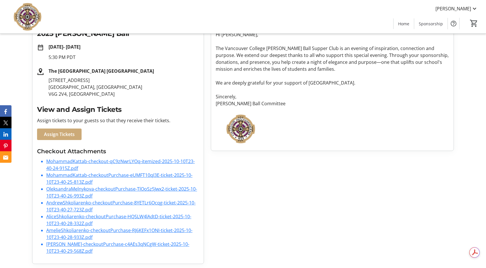
click at [68, 229] on link "AmelieShkoliarenko-checkoutPurchase-RJ6KEFx1ONI-ticket-2025-10-10T23-40-28-933Z…" at bounding box center [119, 233] width 146 height 13
click at [69, 248] on link "[PERSON_NAME]-checkoutPurchase-c4AEs3qNCgW-ticket-2025-10-10T23-40-29-568Z.pdf" at bounding box center [117, 247] width 143 height 13
